Goal: Navigation & Orientation: Find specific page/section

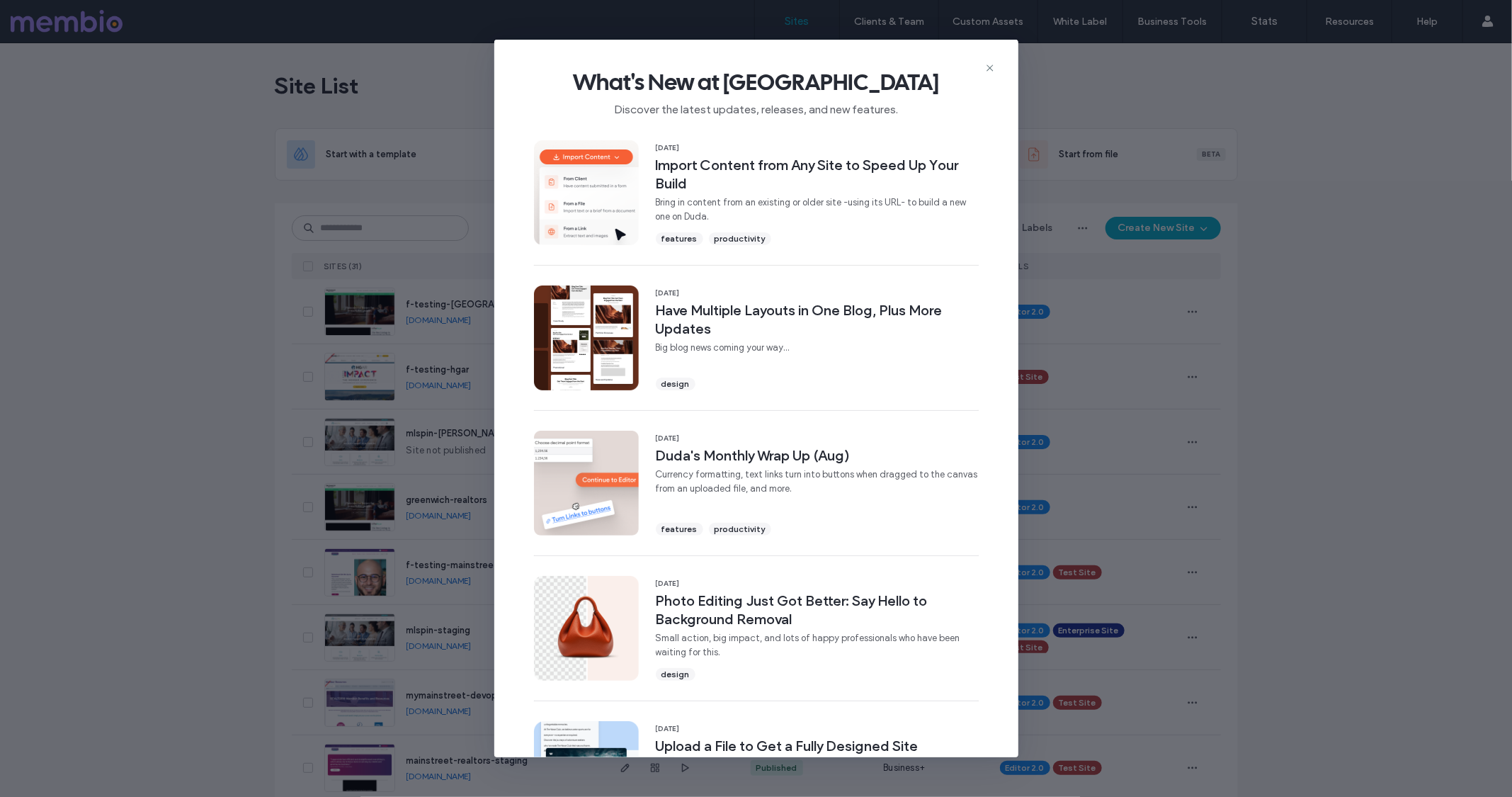
click at [989, 67] on use at bounding box center [989, 68] width 6 height 6
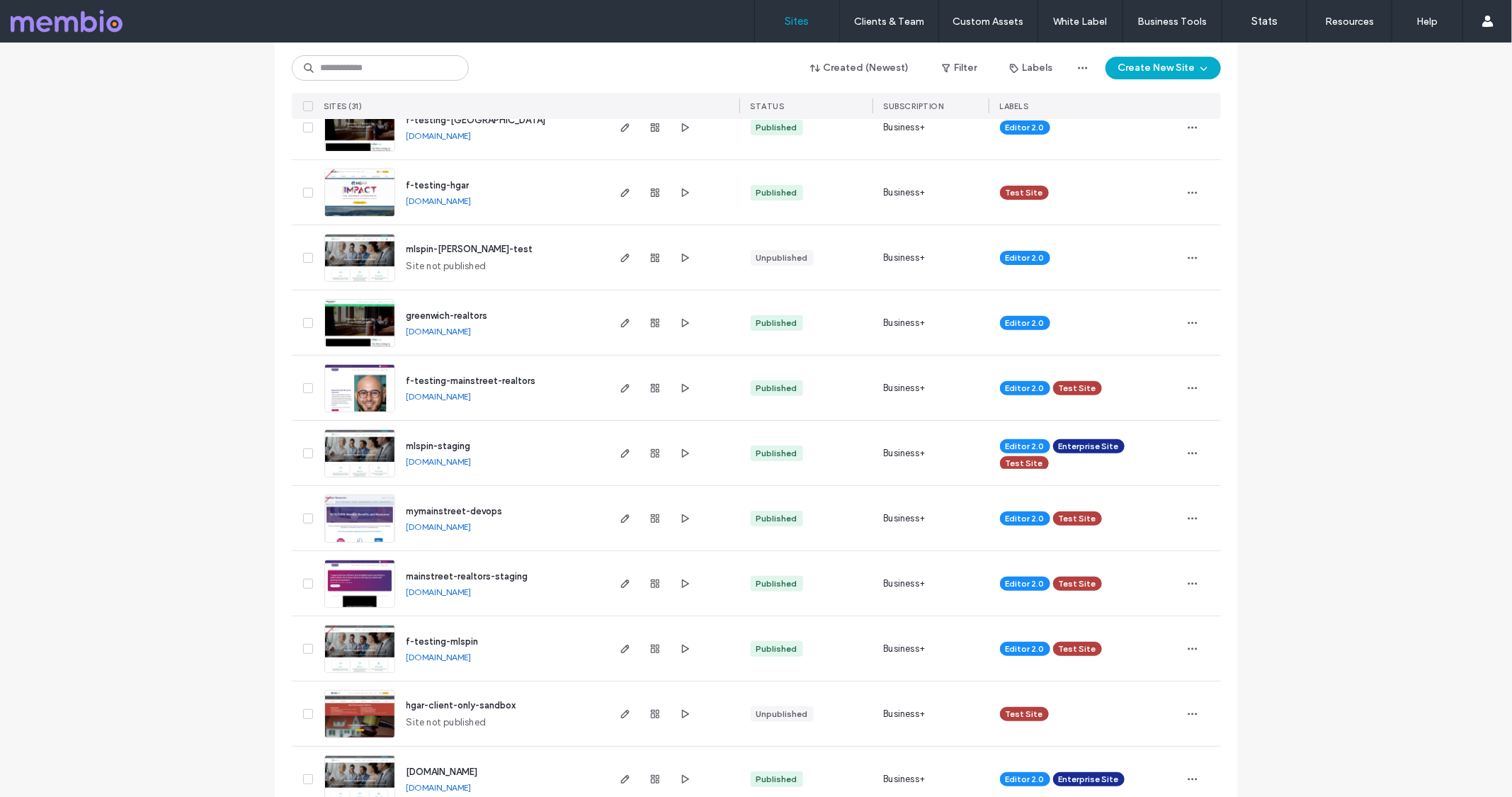
scroll to position [262, 0]
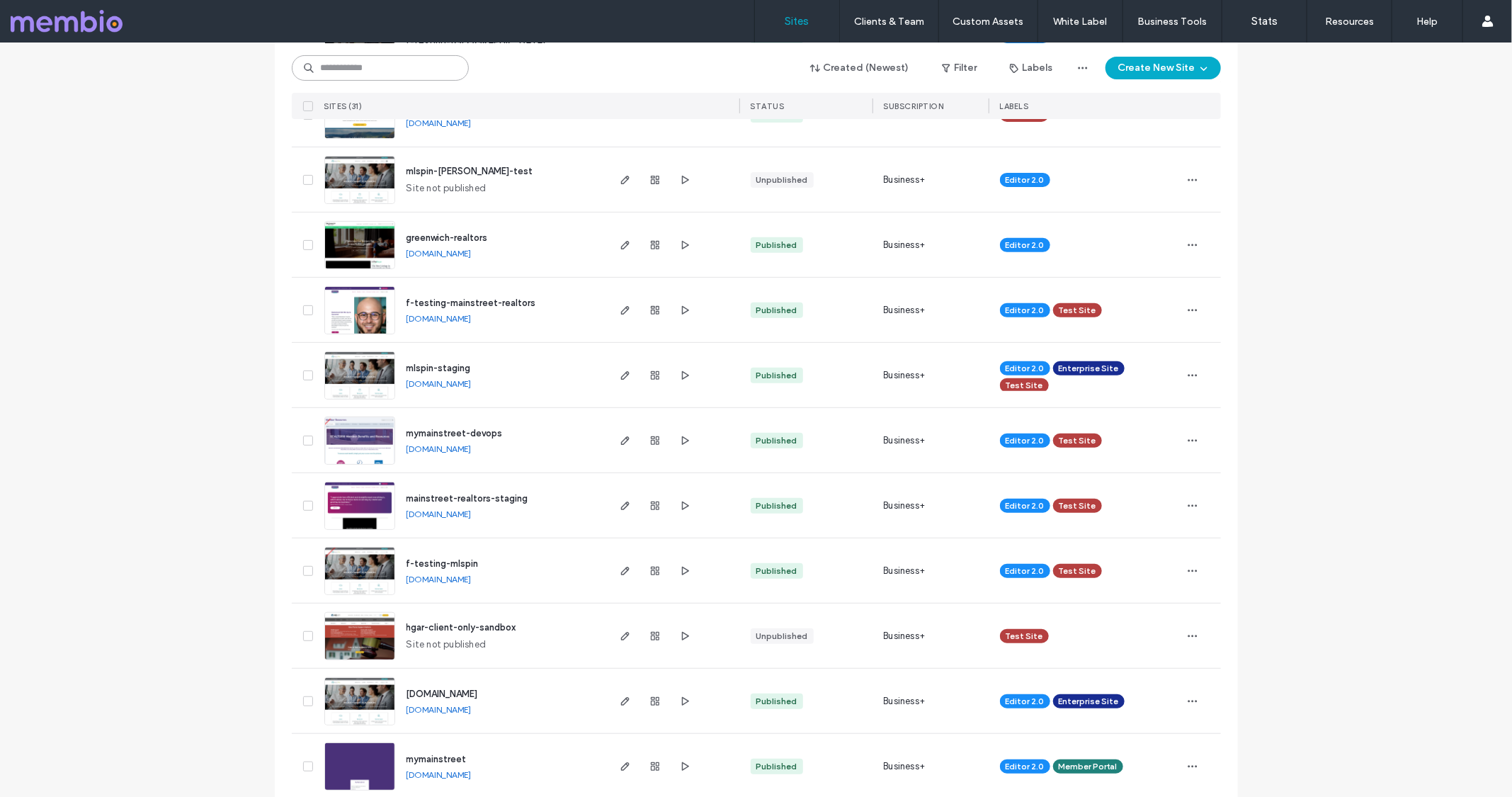
click at [377, 77] on input at bounding box center [380, 68] width 177 height 26
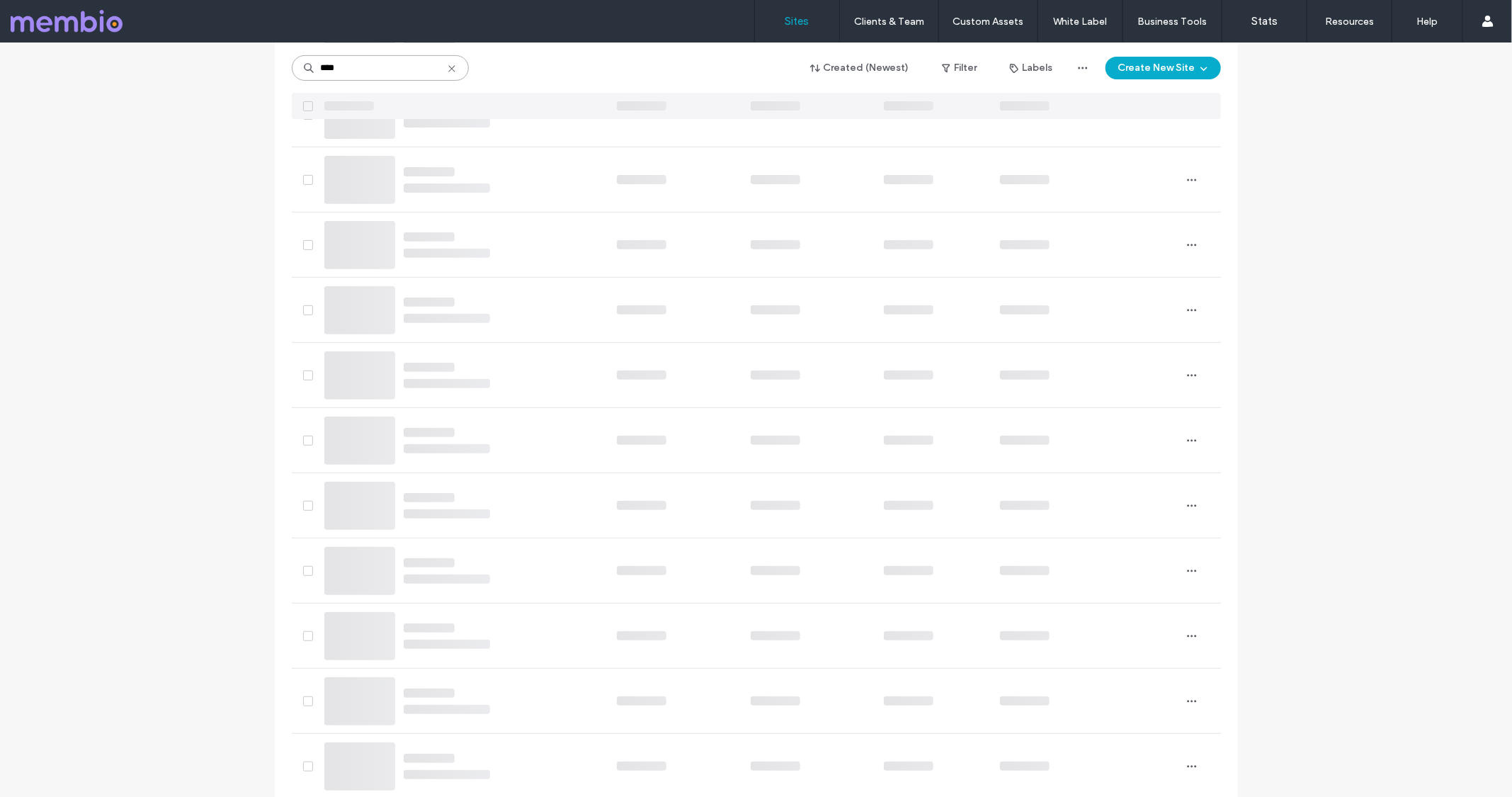
scroll to position [0, 0]
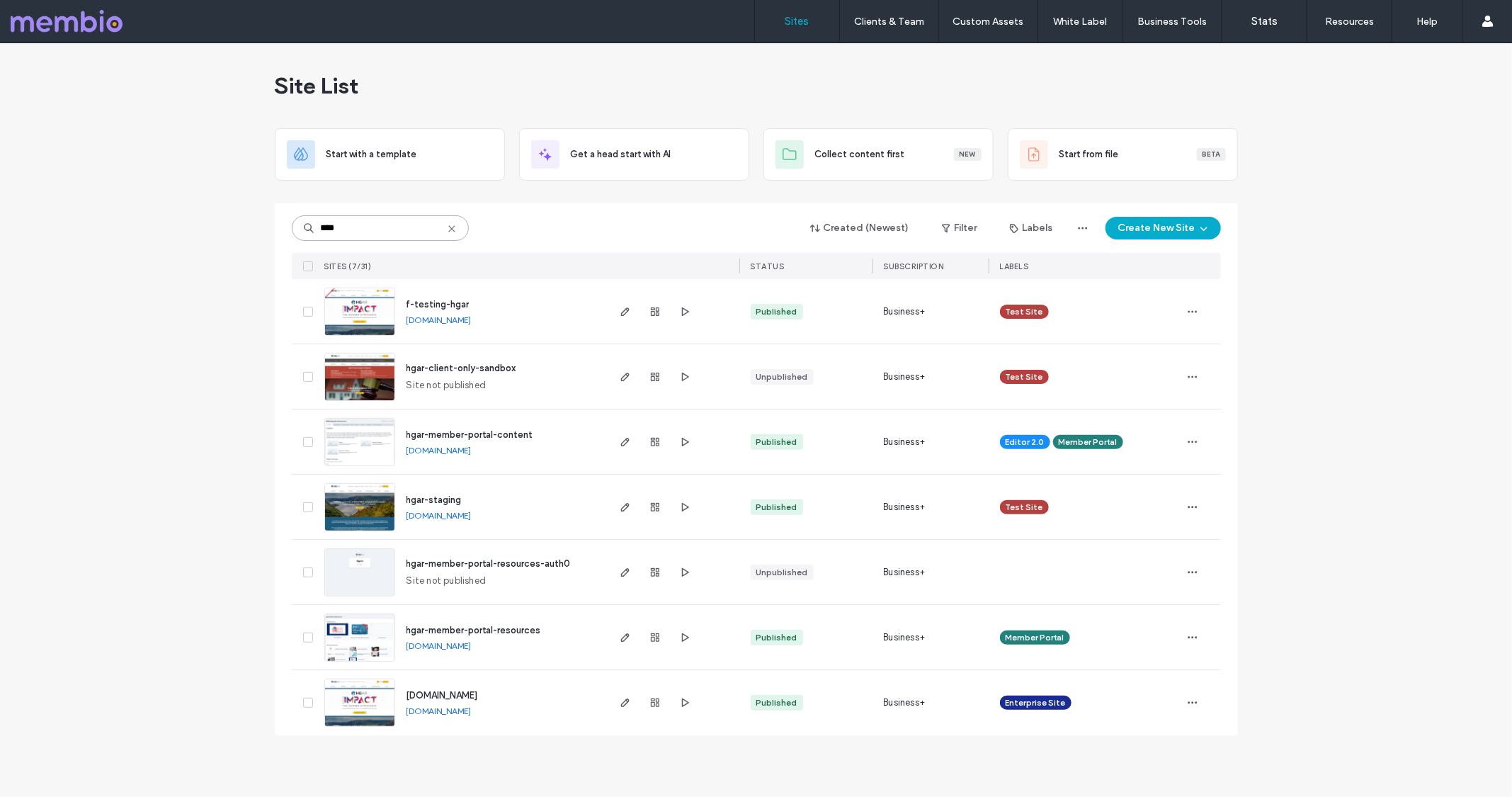
type input "****"
click at [410, 692] on span "[DOMAIN_NAME]" at bounding box center [442, 695] width 71 height 11
